Goal: Task Accomplishment & Management: Complete application form

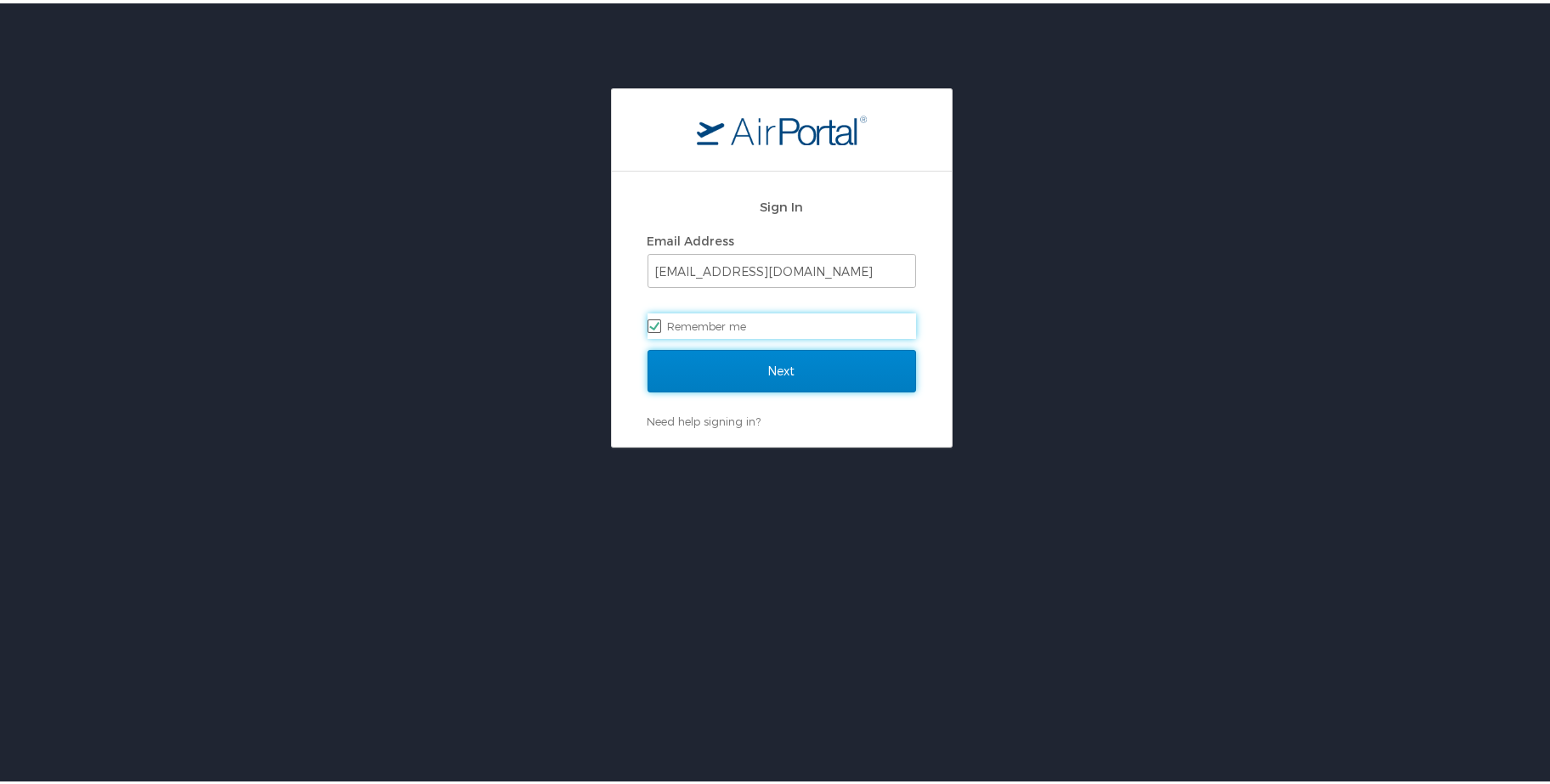
click at [783, 367] on input "Next" at bounding box center [782, 368] width 269 height 43
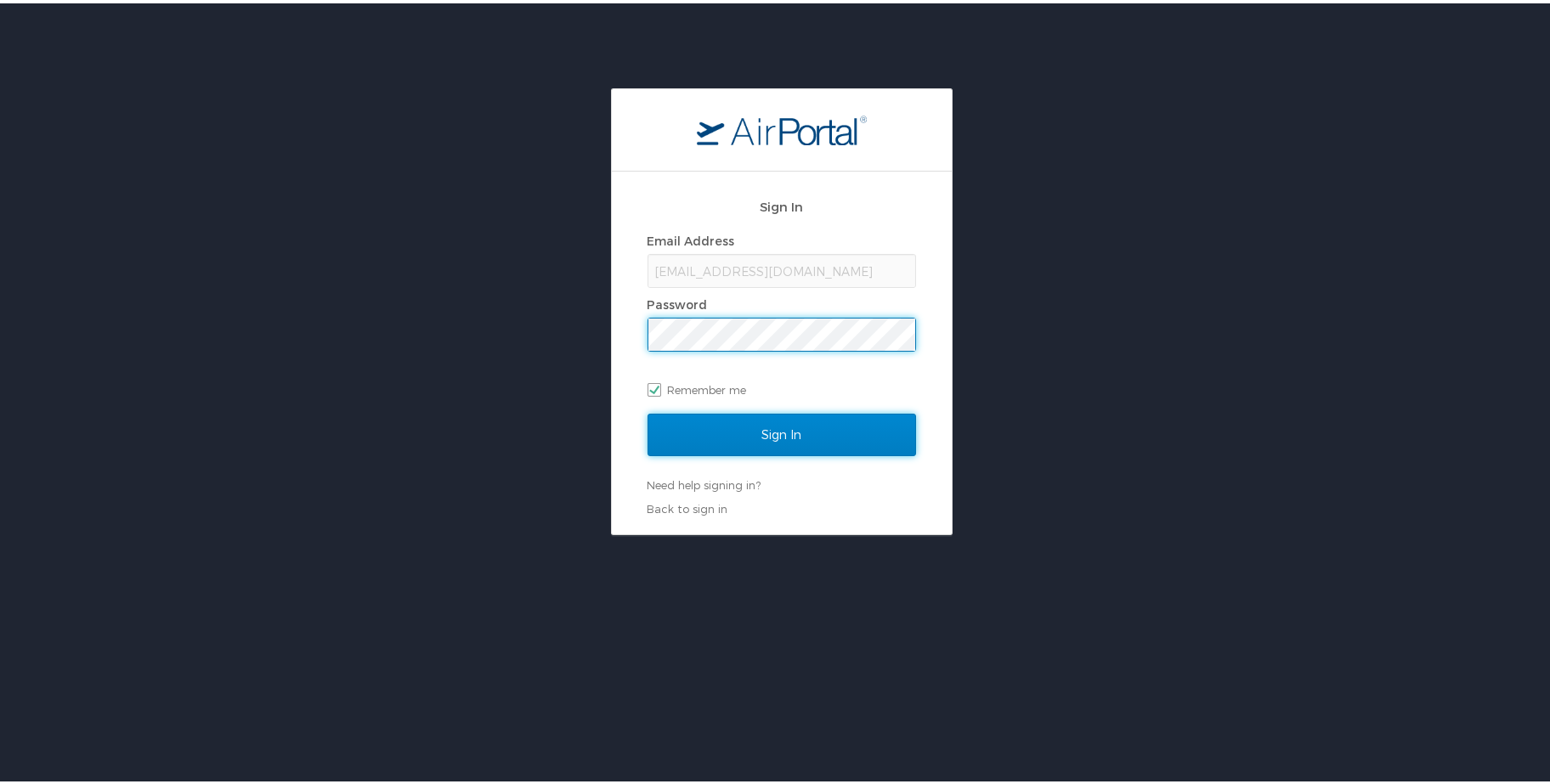
click at [794, 431] on input "Sign In" at bounding box center [782, 432] width 269 height 43
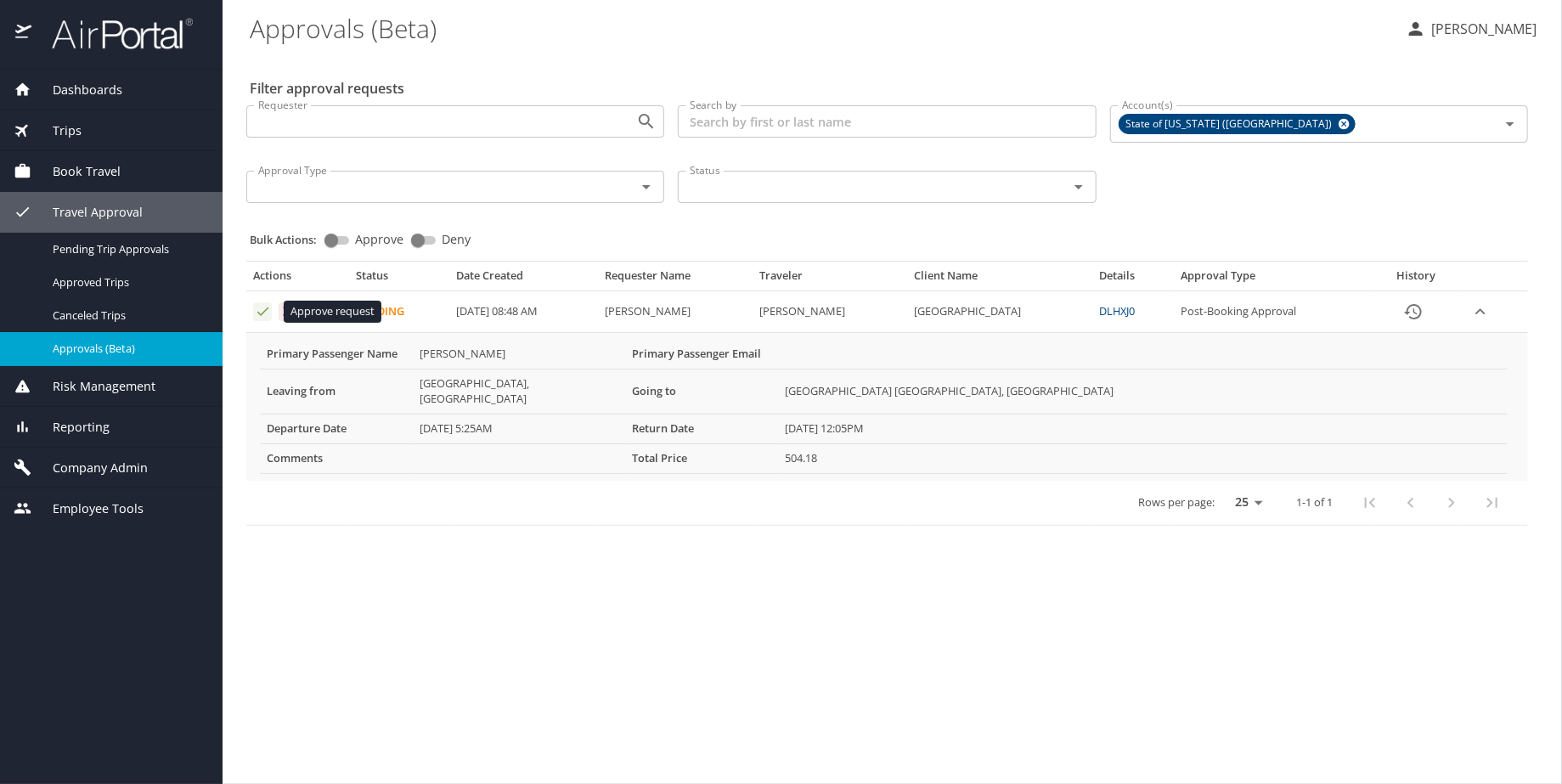
click at [260, 314] on icon "Approval table" at bounding box center [263, 312] width 11 height 9
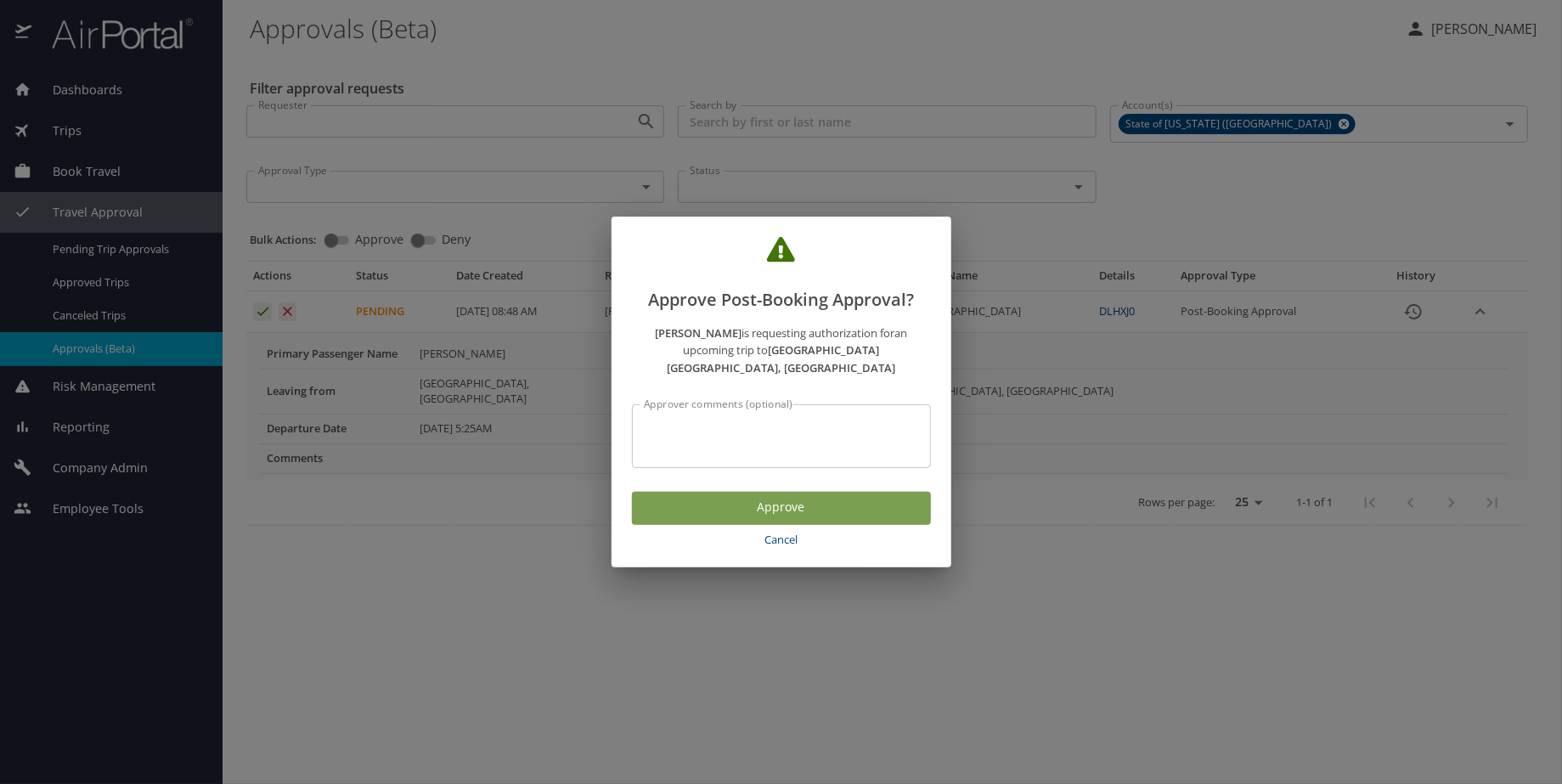
click at [781, 497] on span "Approve" at bounding box center [781, 507] width 271 height 21
